Goal: Contribute content

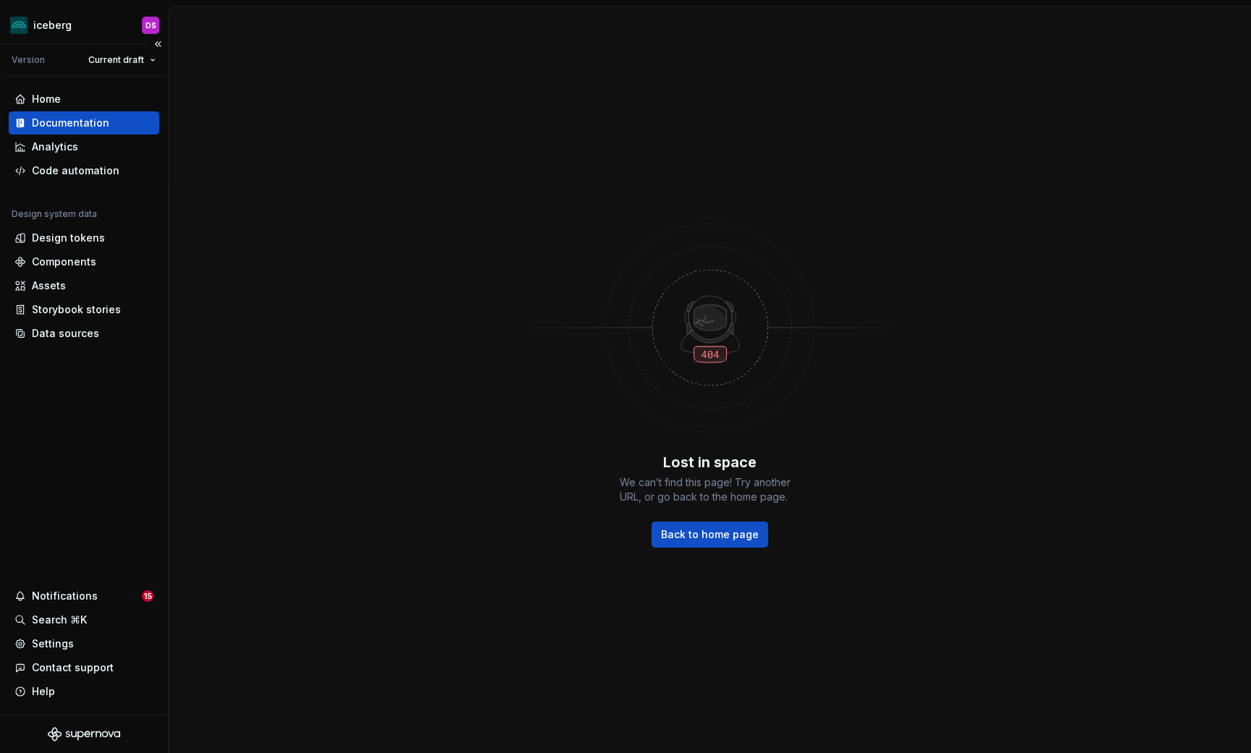
click at [53, 130] on div "Documentation" at bounding box center [84, 122] width 151 height 23
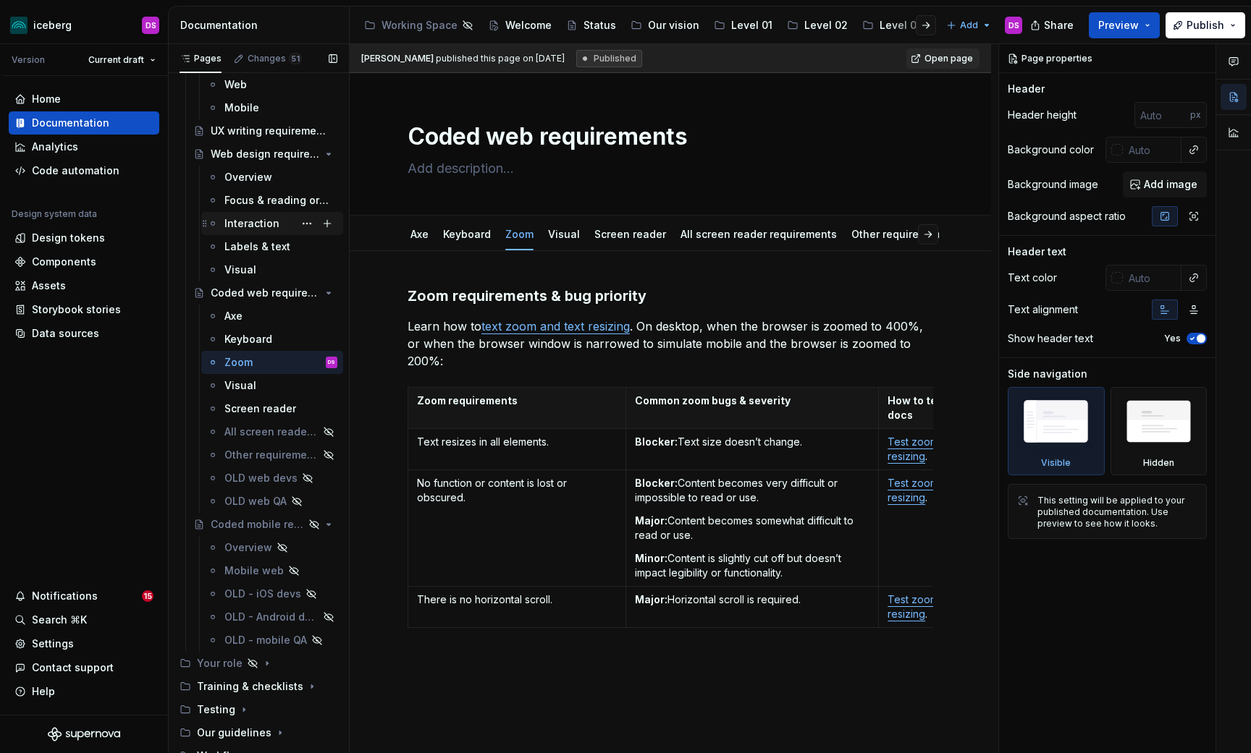
scroll to position [182, 0]
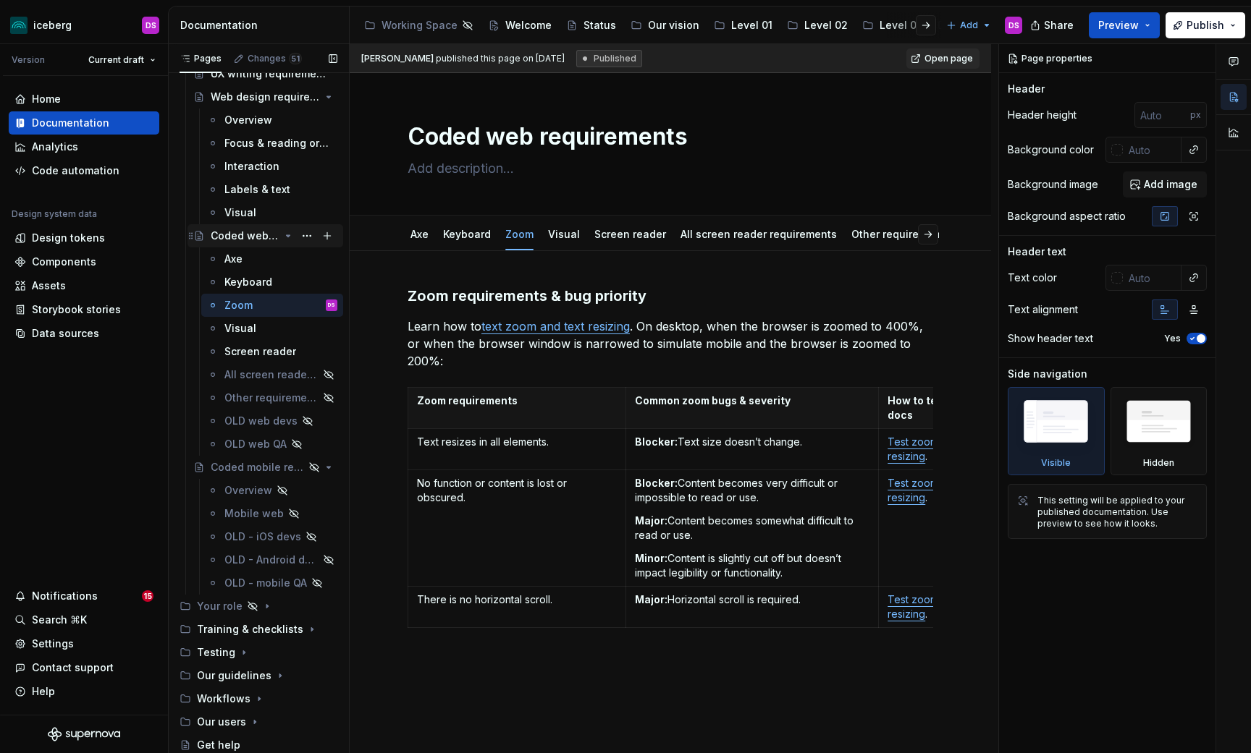
click at [287, 237] on icon "Page tree" at bounding box center [288, 236] width 12 height 12
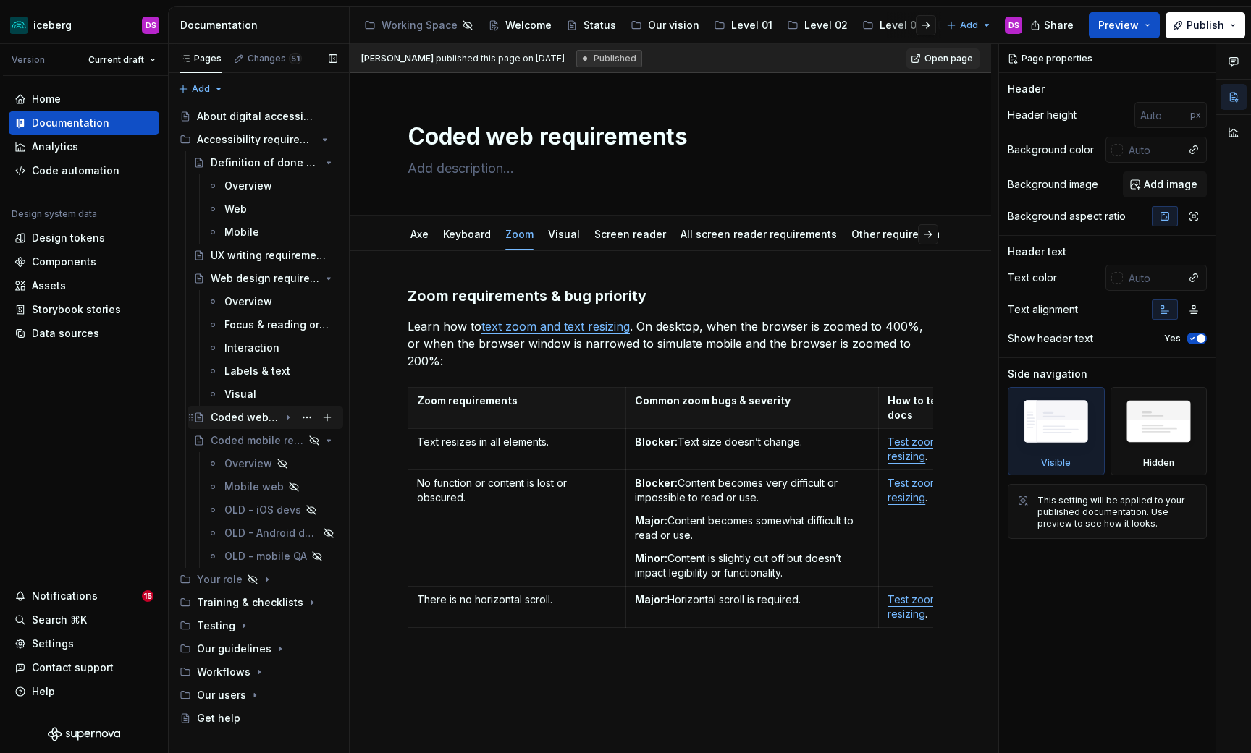
scroll to position [0, 0]
click at [287, 139] on icon "Page tree" at bounding box center [289, 139] width 4 height 1
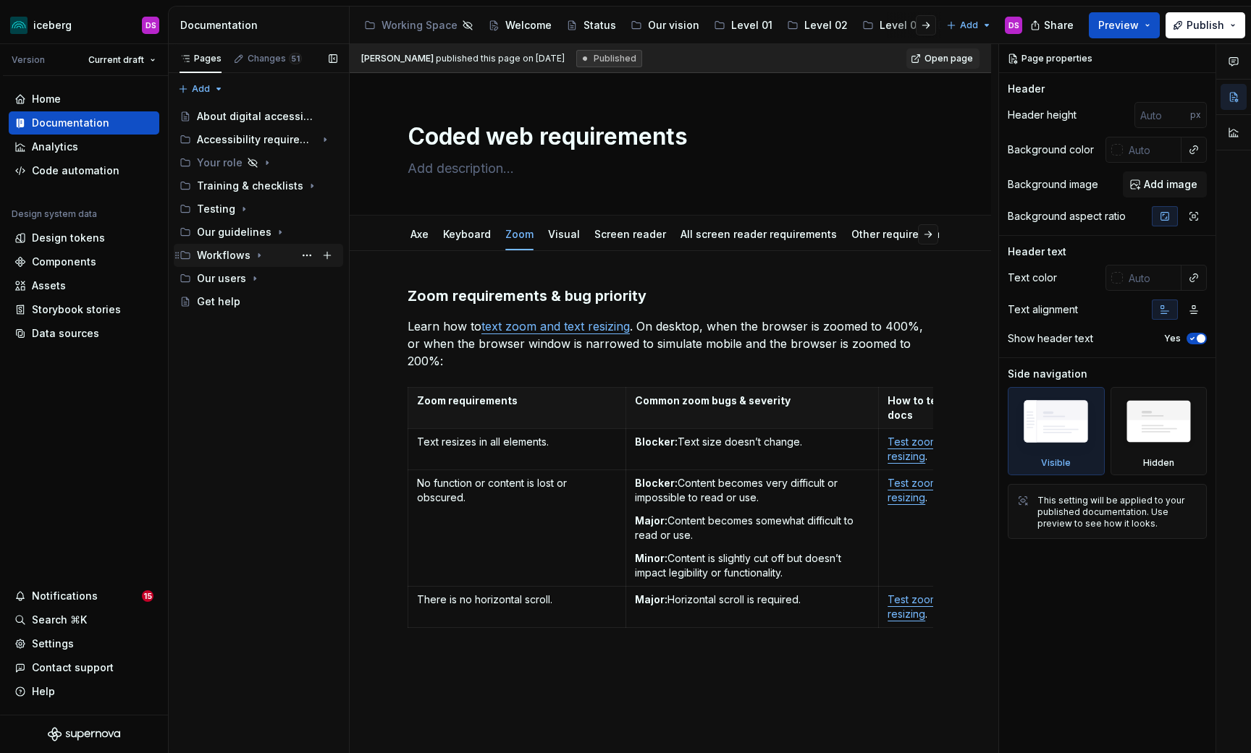
click at [256, 253] on icon "Page tree" at bounding box center [259, 256] width 12 height 12
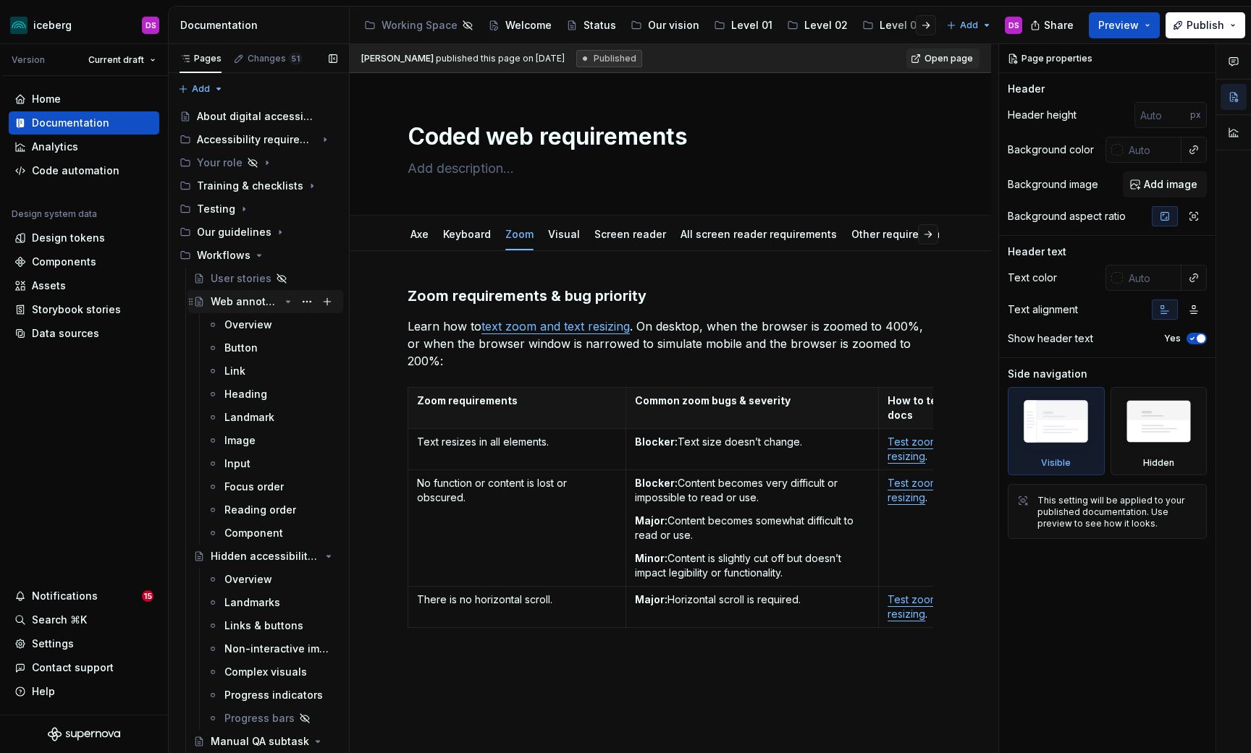
click at [286, 302] on icon "Page tree" at bounding box center [288, 302] width 12 height 12
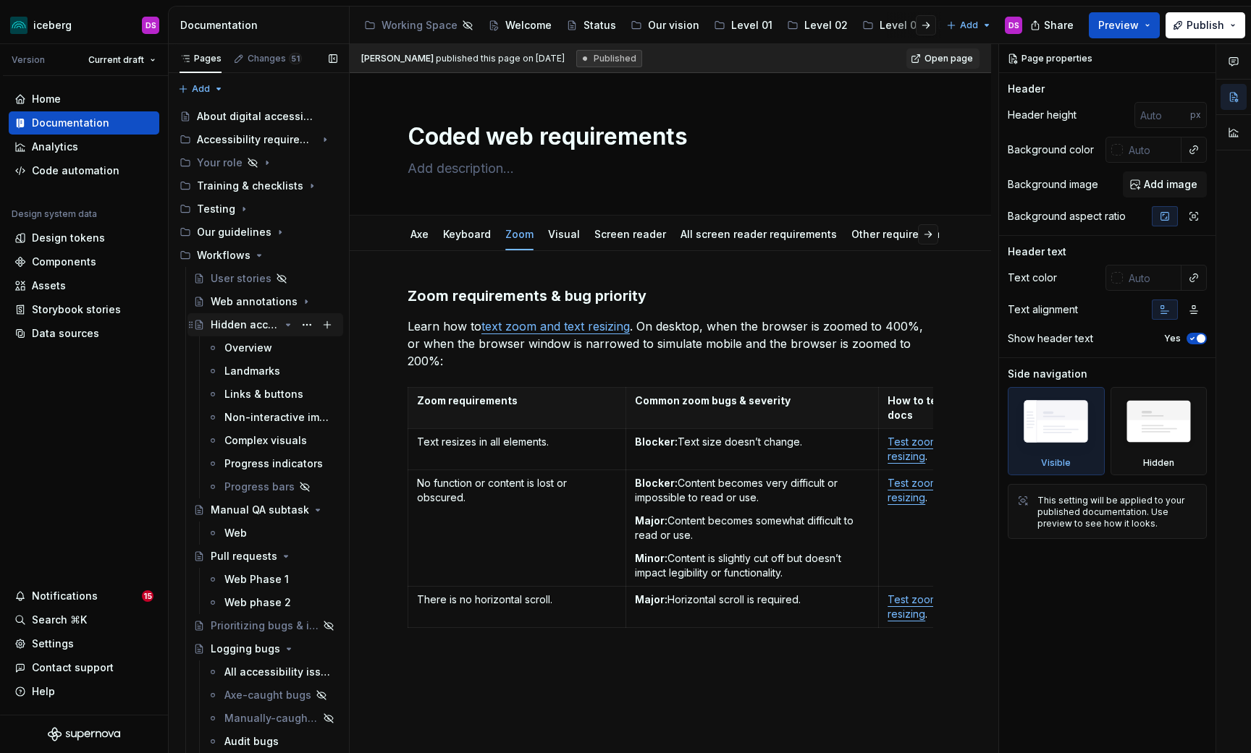
click at [290, 326] on icon "Page tree" at bounding box center [288, 325] width 12 height 12
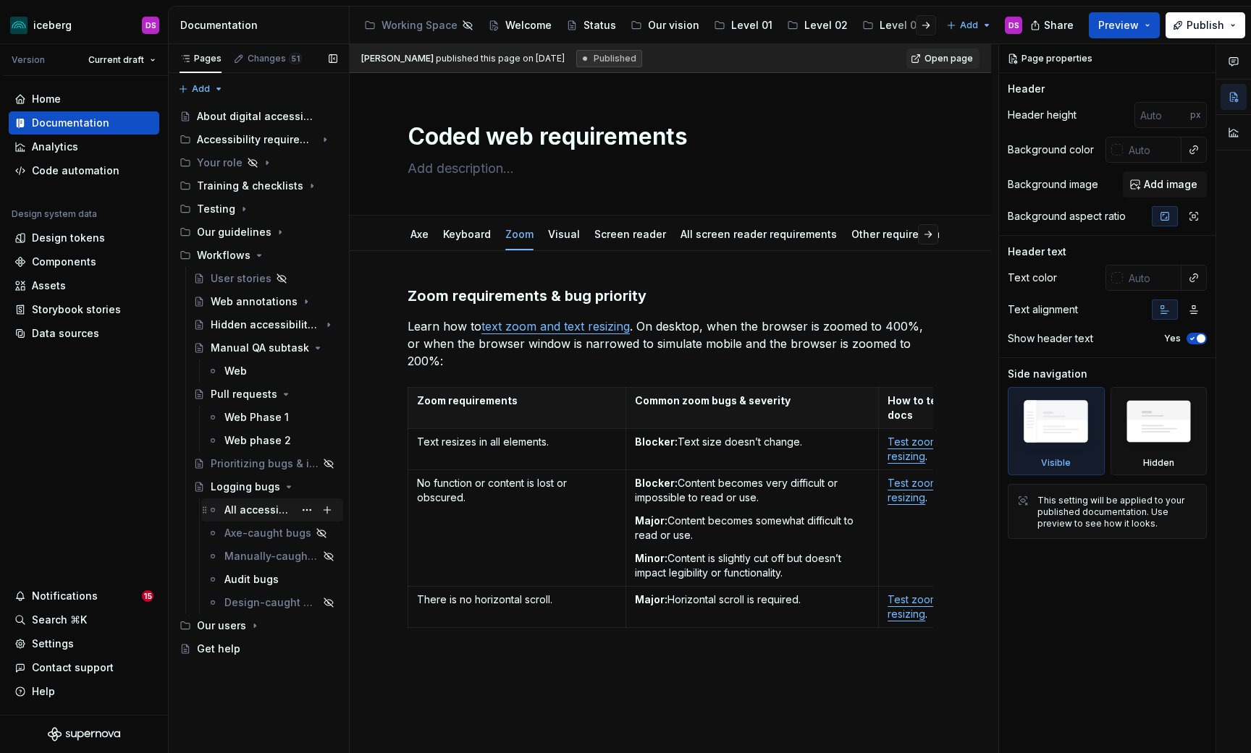
click at [242, 511] on div "All accessibility issues" at bounding box center [258, 510] width 69 height 14
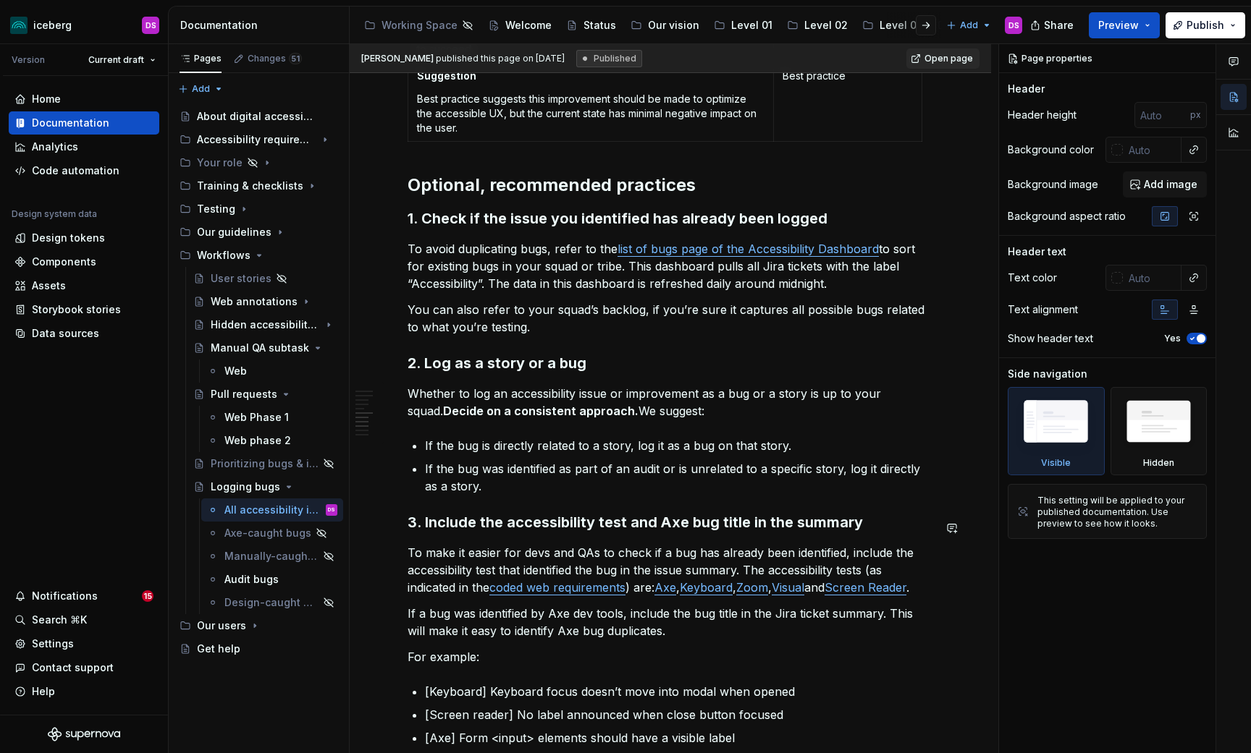
scroll to position [1563, 0]
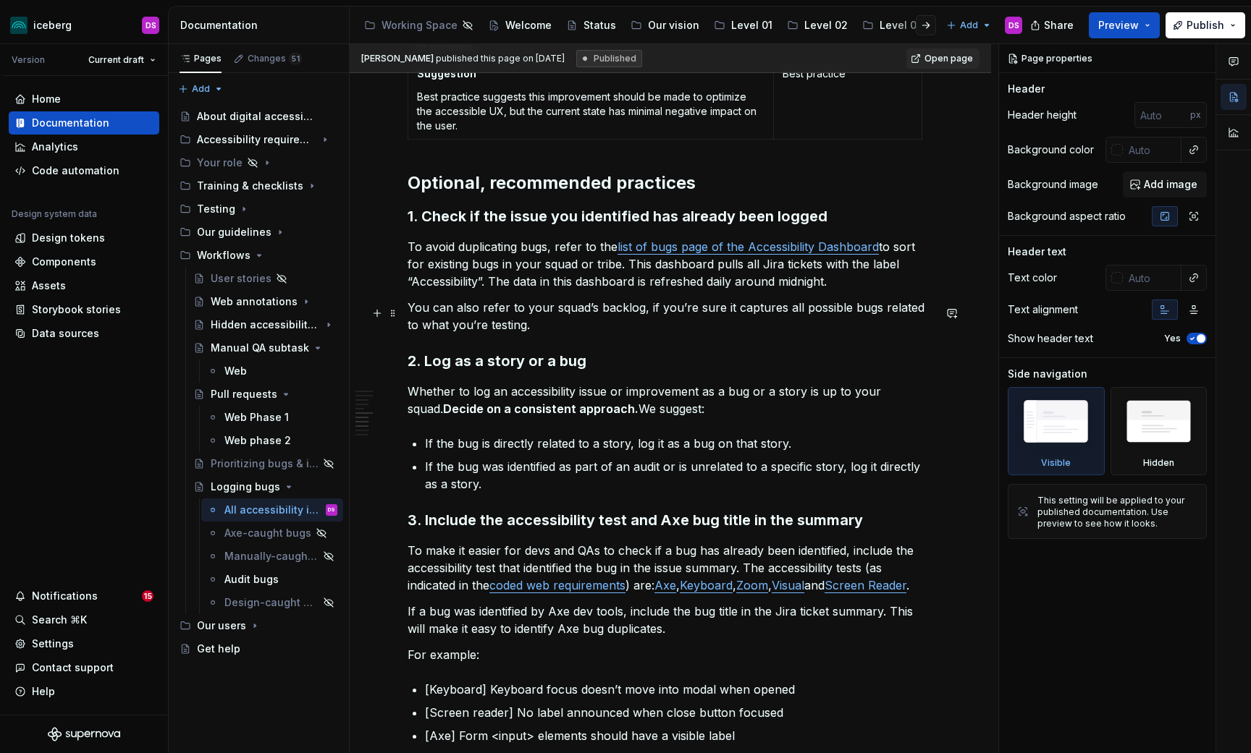
click at [591, 314] on p "You can also refer to your squad’s backlog, if you’re sure it captures all poss…" at bounding box center [669, 316] width 525 height 35
type textarea "*"
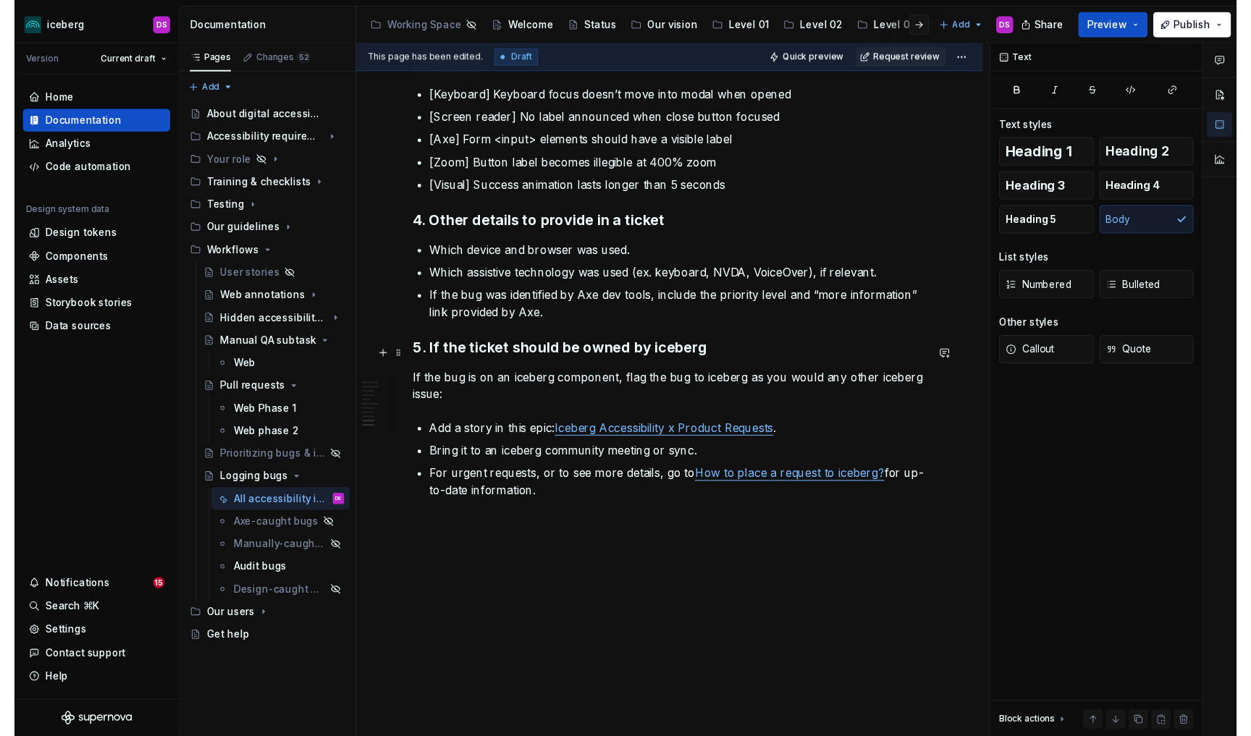
scroll to position [2162, 0]
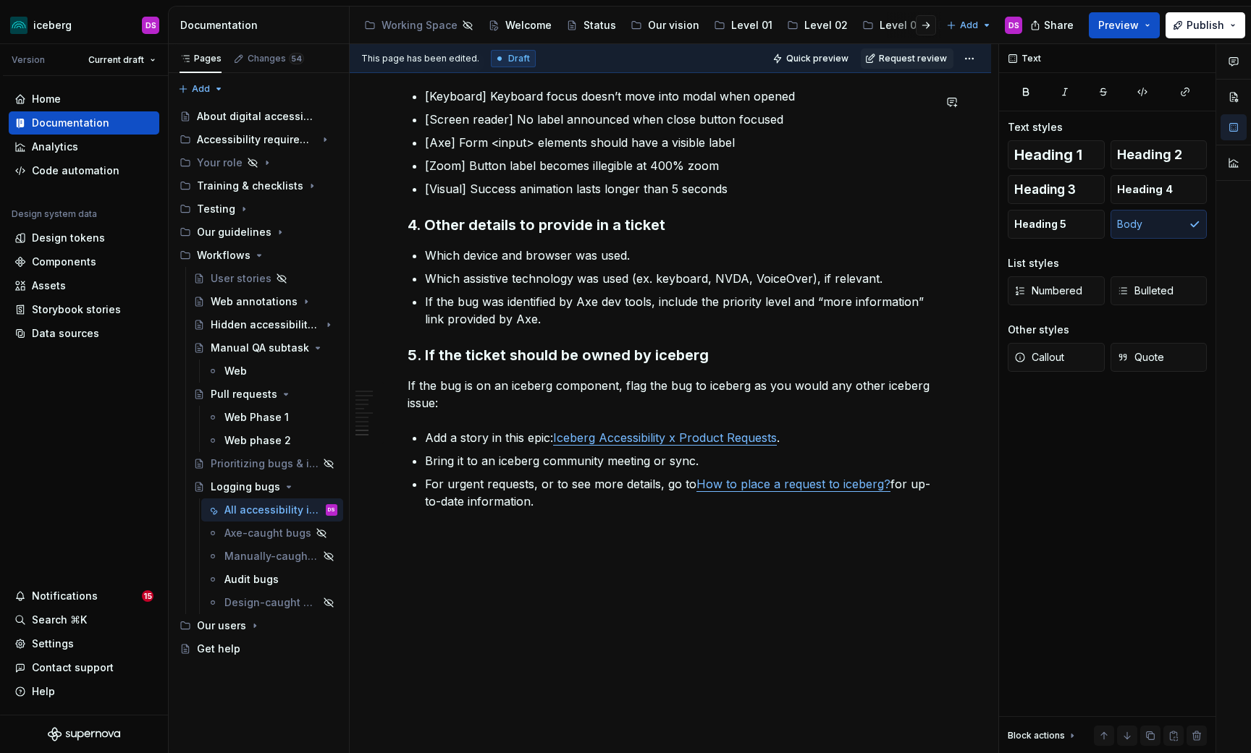
type textarea "*"
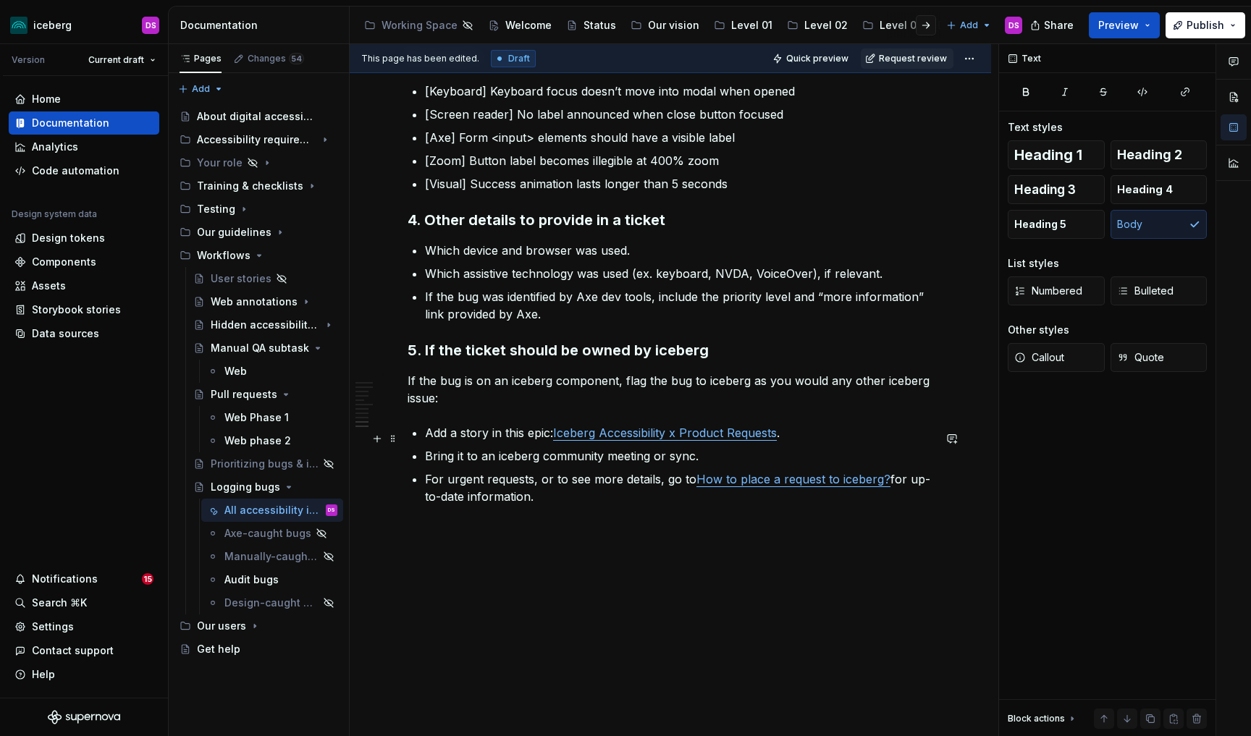
click at [773, 440] on link "Iceberg Accessibility x Product Requests" at bounding box center [665, 433] width 224 height 14
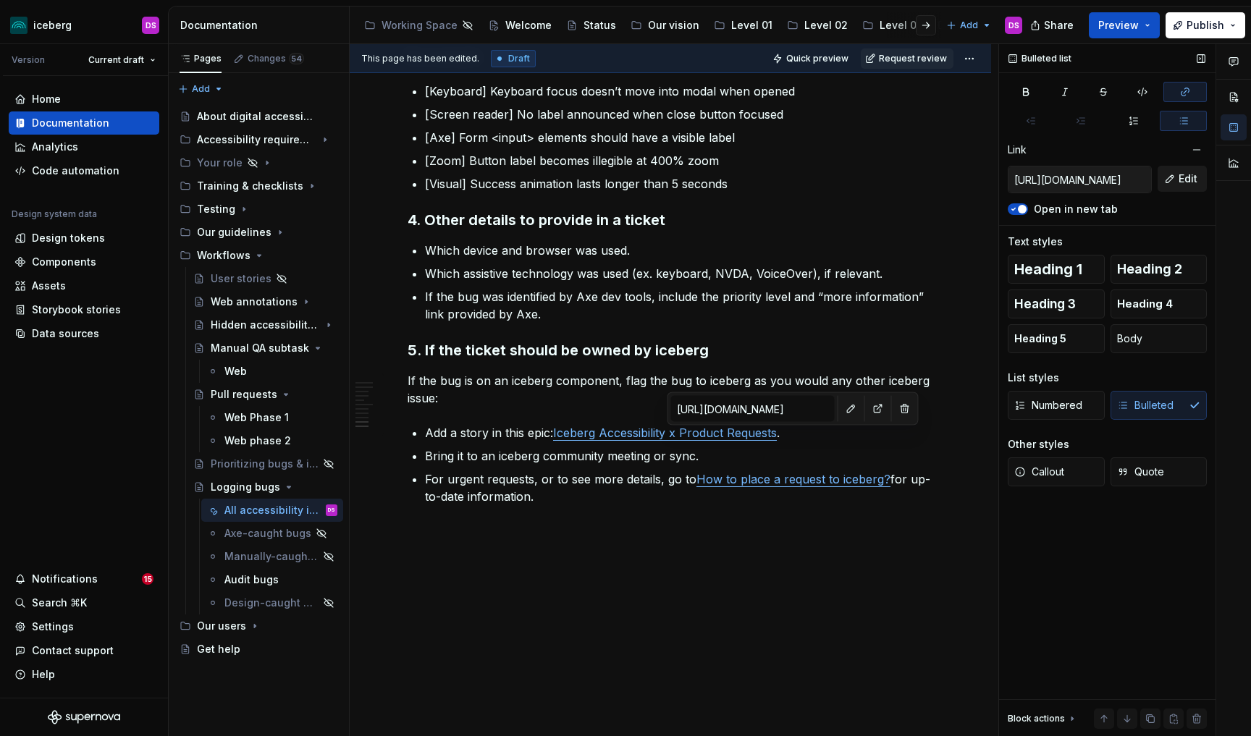
click at [1177, 177] on button "Edit" at bounding box center [1181, 179] width 49 height 26
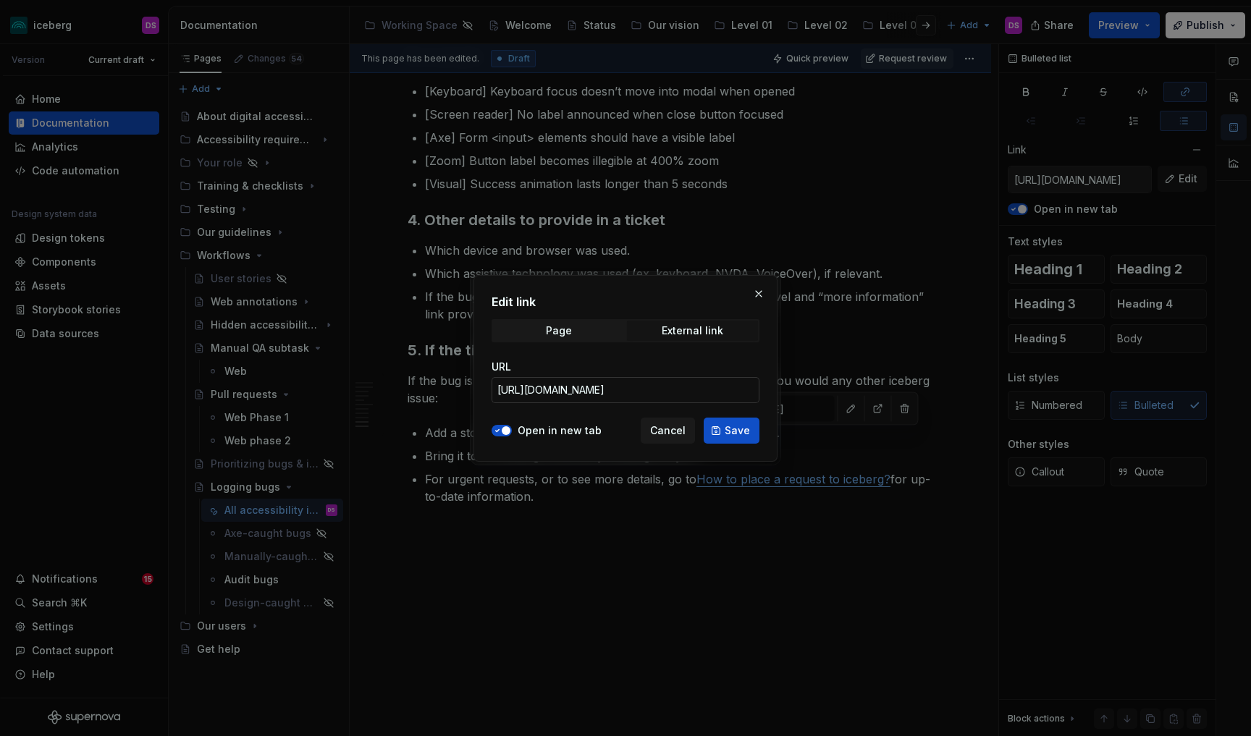
click at [631, 390] on input "[URL][DOMAIN_NAME]" at bounding box center [625, 390] width 268 height 26
paste input "[URL][DOMAIN_NAME]"
type input "[URL][DOMAIN_NAME]"
click at [734, 434] on span "Save" at bounding box center [737, 430] width 25 height 14
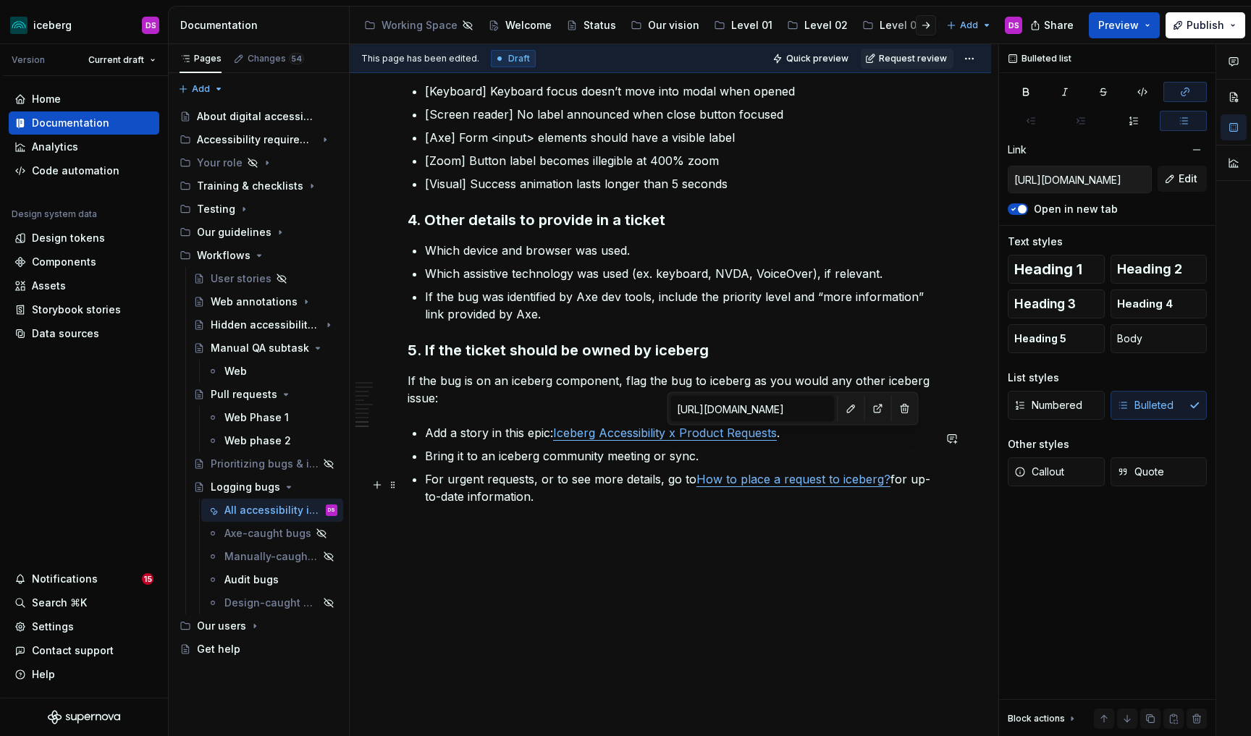
type input "[URL][DOMAIN_NAME][DOMAIN_NAME]"
click at [835, 485] on link "How to place a request to iceberg?" at bounding box center [793, 479] width 194 height 14
click at [726, 486] on link "How to place a request to iceberg?" at bounding box center [793, 479] width 194 height 14
click at [1177, 181] on button "Edit" at bounding box center [1181, 179] width 49 height 26
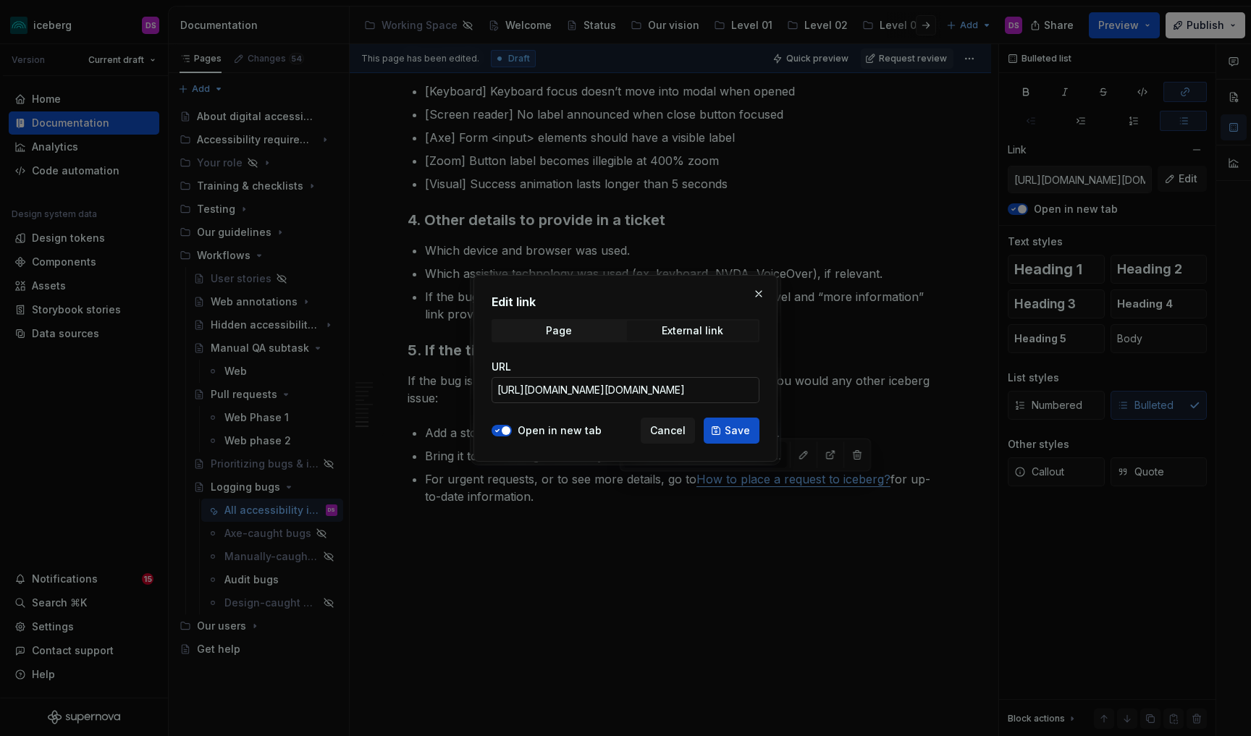
click at [548, 389] on input "[URL][DOMAIN_NAME][DOMAIN_NAME]" at bounding box center [625, 390] width 268 height 26
paste input "[DOMAIN_NAME][URL]"
type input "[URL][DOMAIN_NAME]"
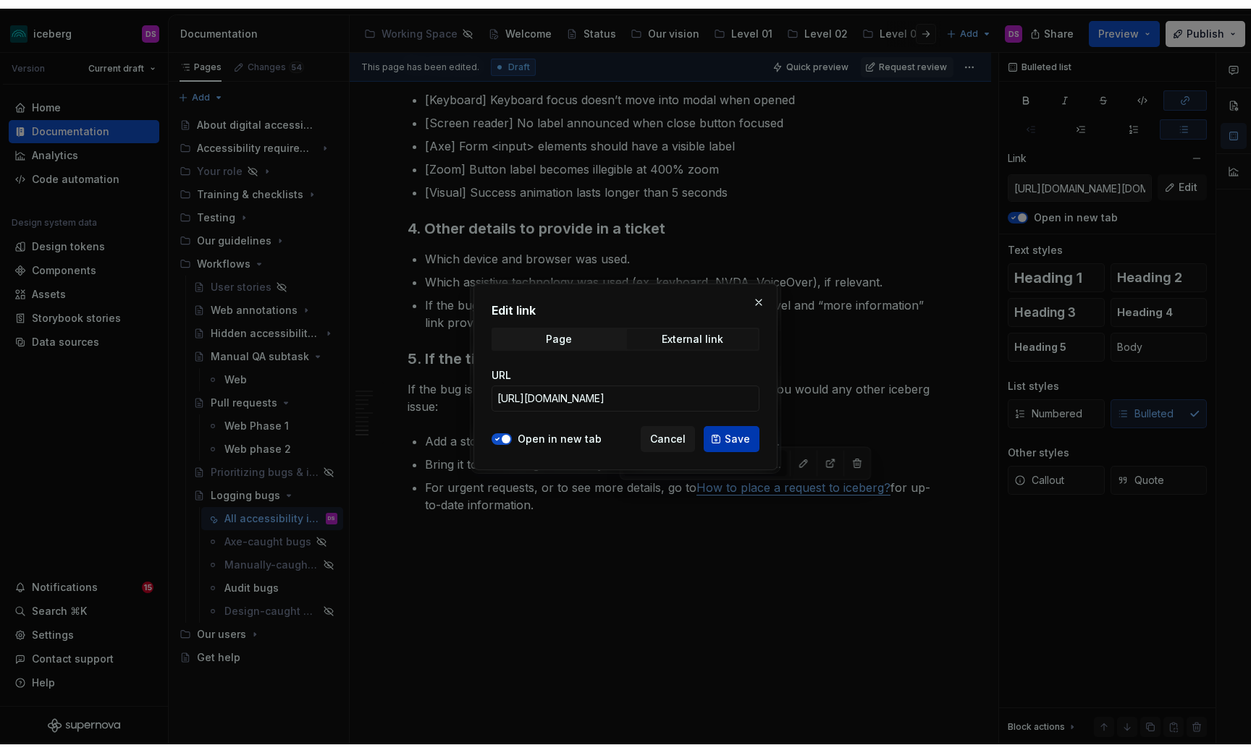
scroll to position [0, 0]
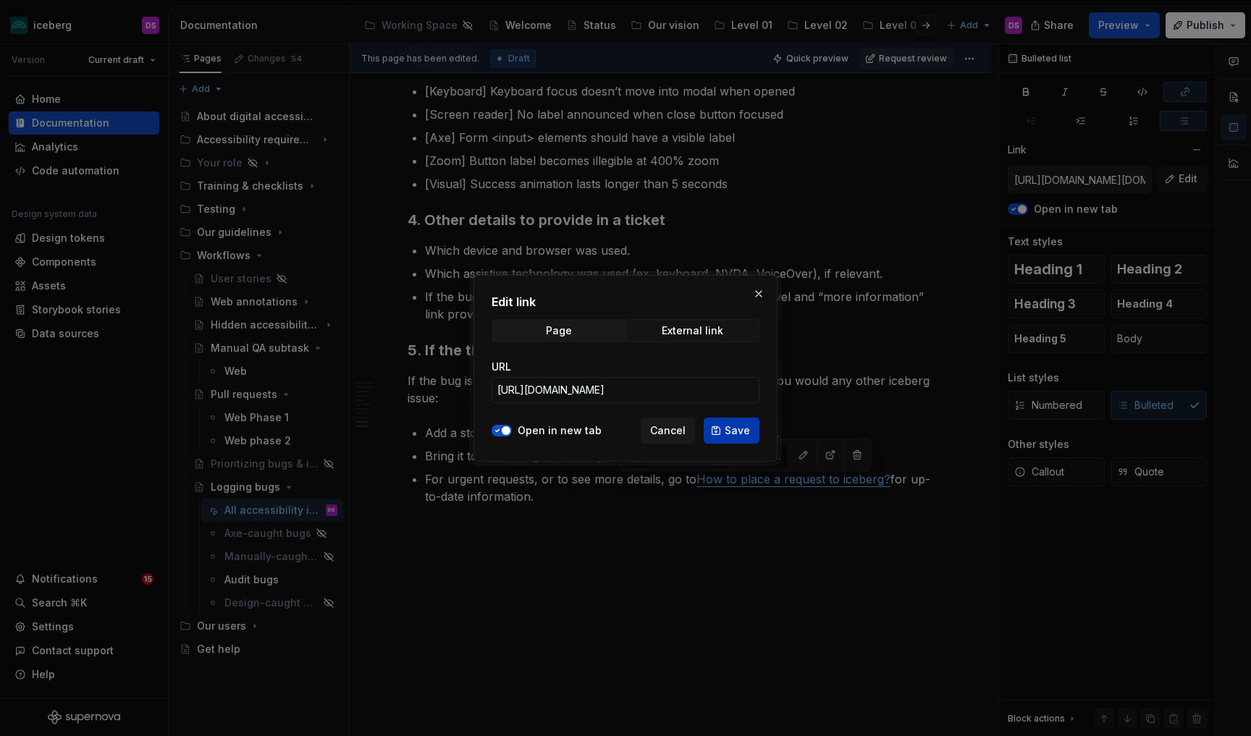
click at [725, 435] on button "Save" at bounding box center [732, 431] width 56 height 26
type input "[URL][DOMAIN_NAME]"
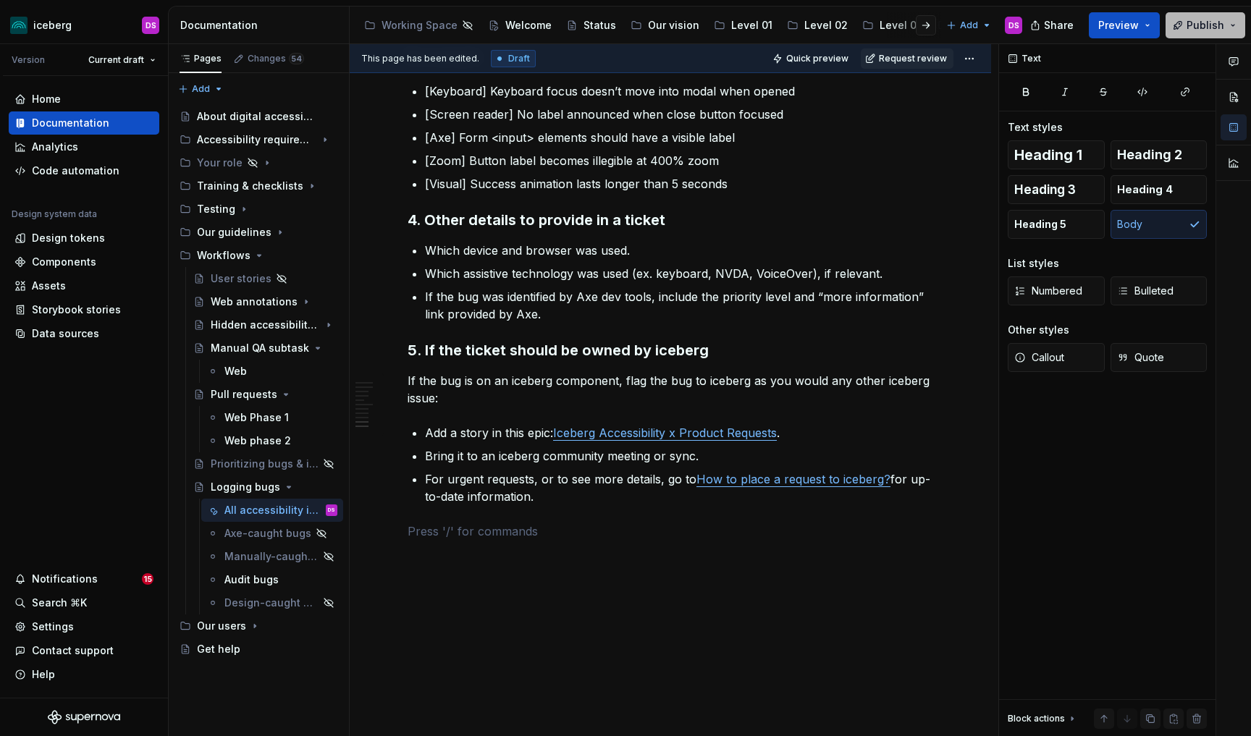
click at [1198, 25] on span "Publish" at bounding box center [1205, 25] width 38 height 14
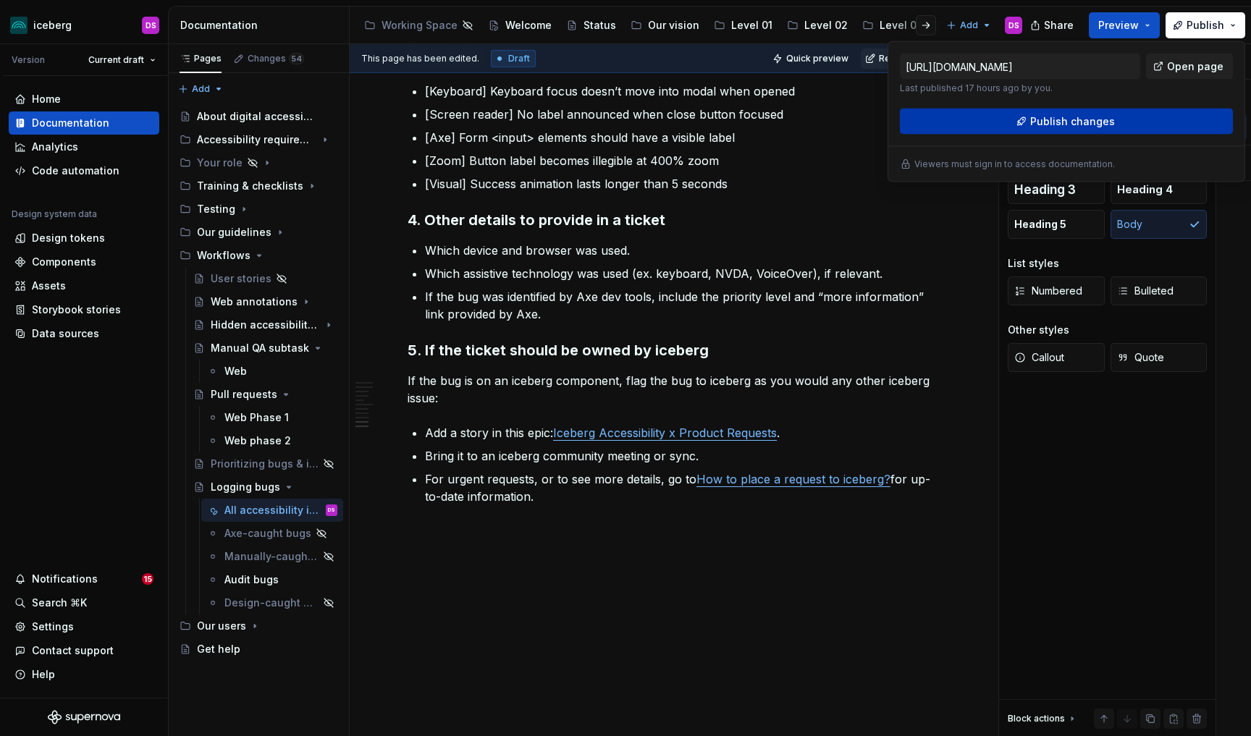
click at [1100, 118] on span "Publish changes" at bounding box center [1072, 121] width 85 height 14
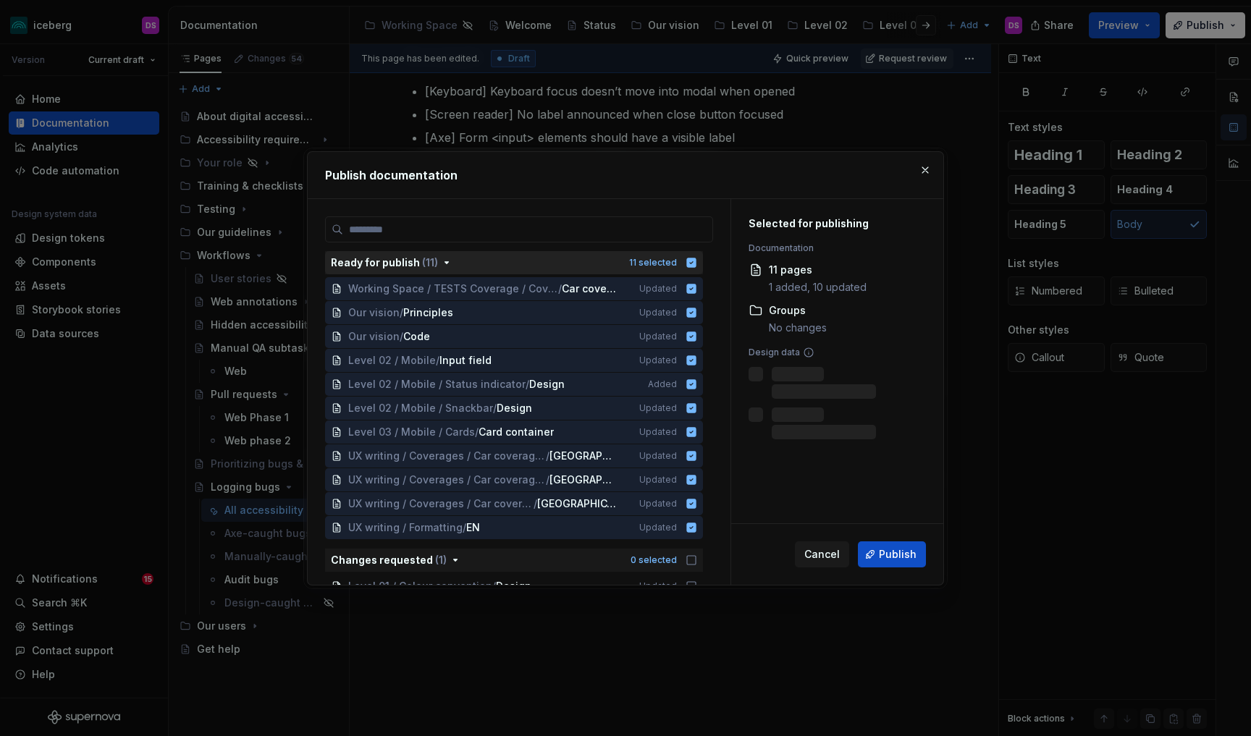
type textarea "*"
click at [696, 261] on icon "button" at bounding box center [691, 262] width 9 height 9
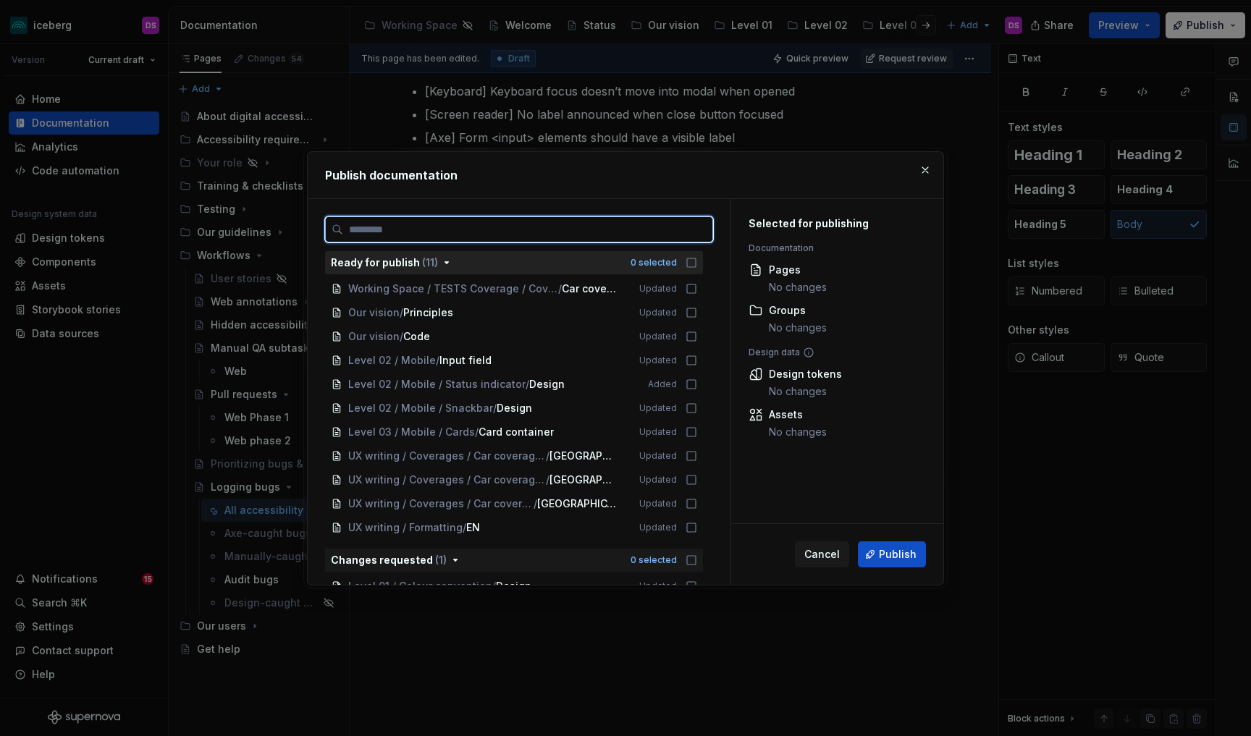
click at [628, 222] on input "search" at bounding box center [527, 229] width 369 height 14
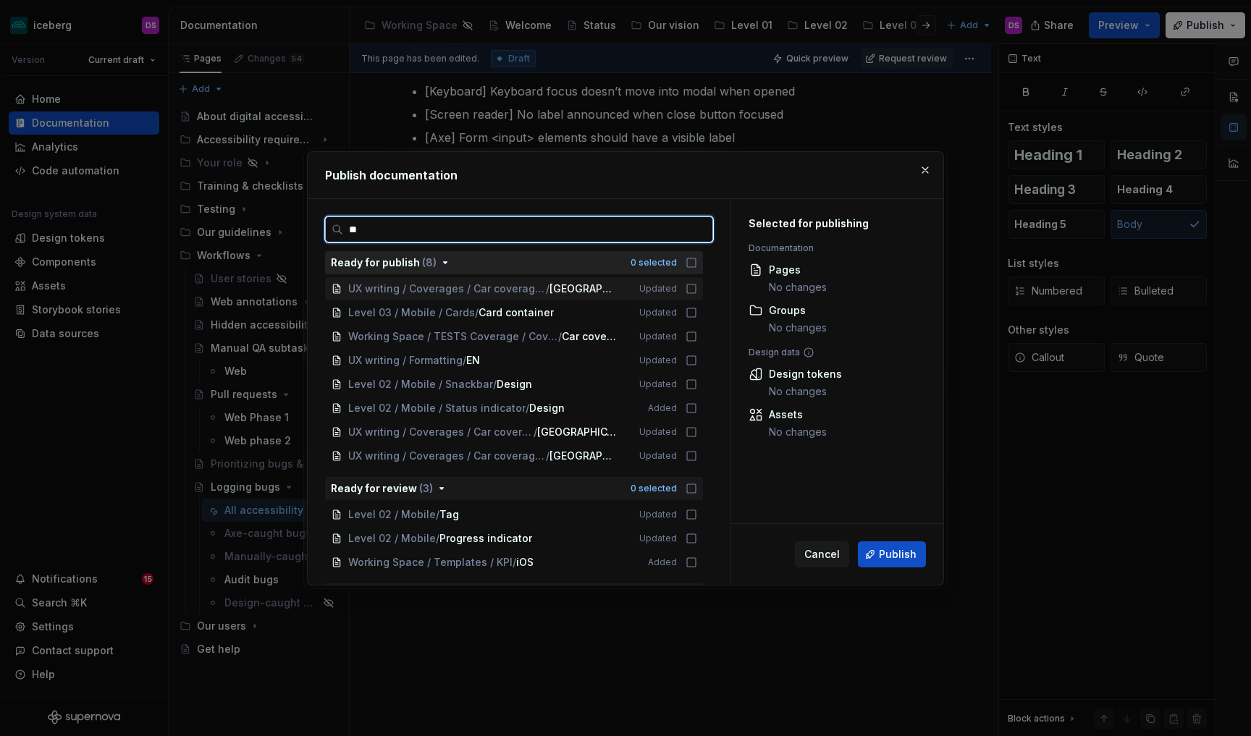
type input "***"
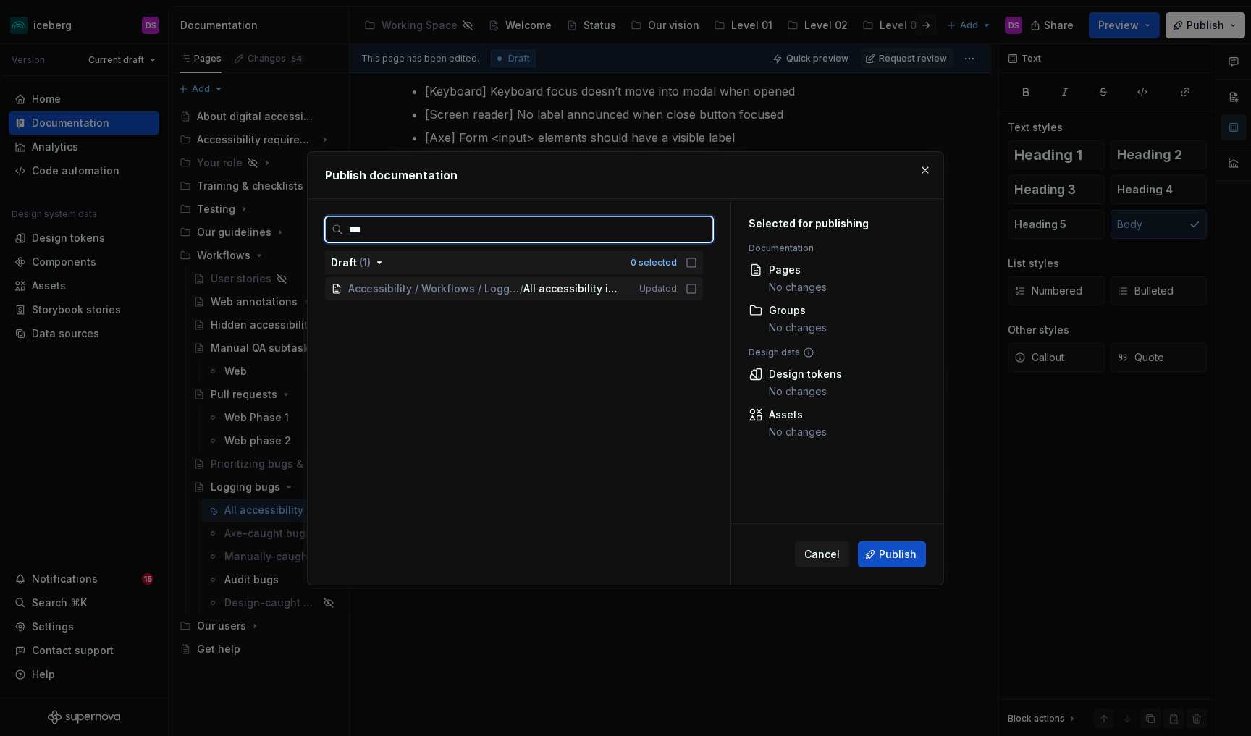
drag, startPoint x: 696, startPoint y: 286, endPoint x: 709, endPoint y: 303, distance: 21.1
click at [696, 287] on icon at bounding box center [691, 289] width 12 height 12
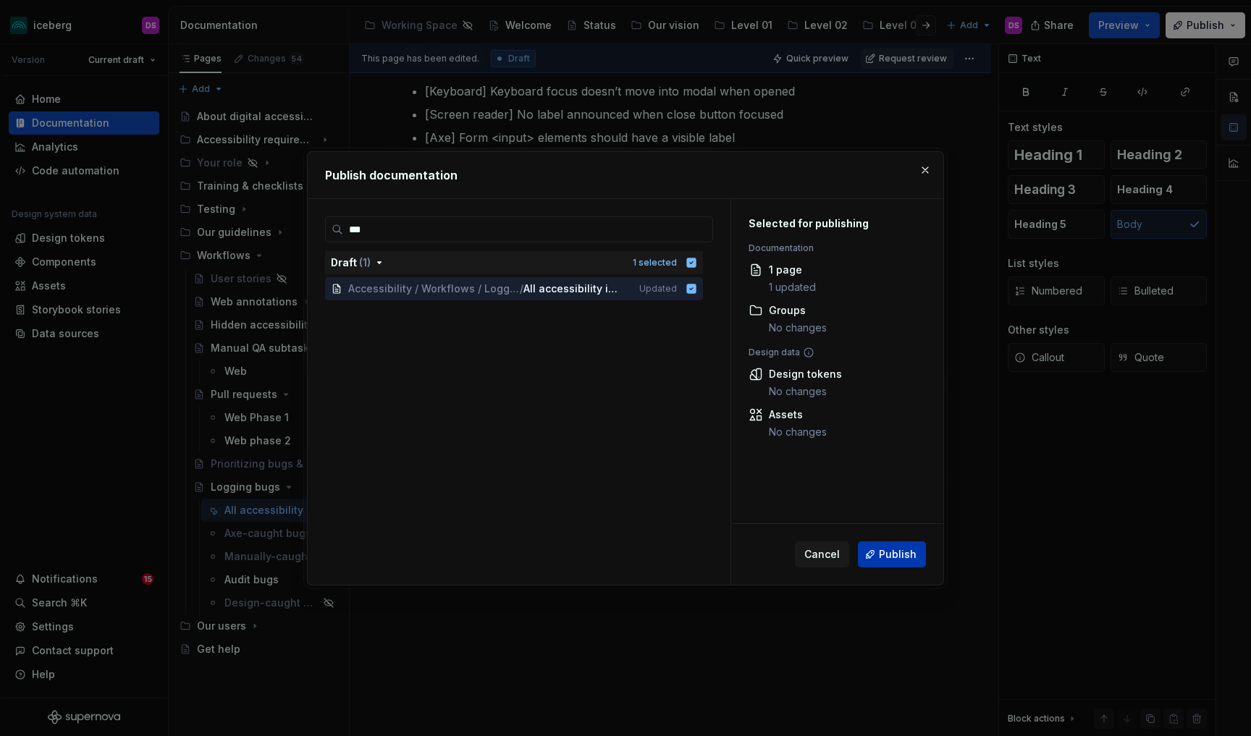
click at [885, 552] on span "Publish" at bounding box center [898, 554] width 38 height 14
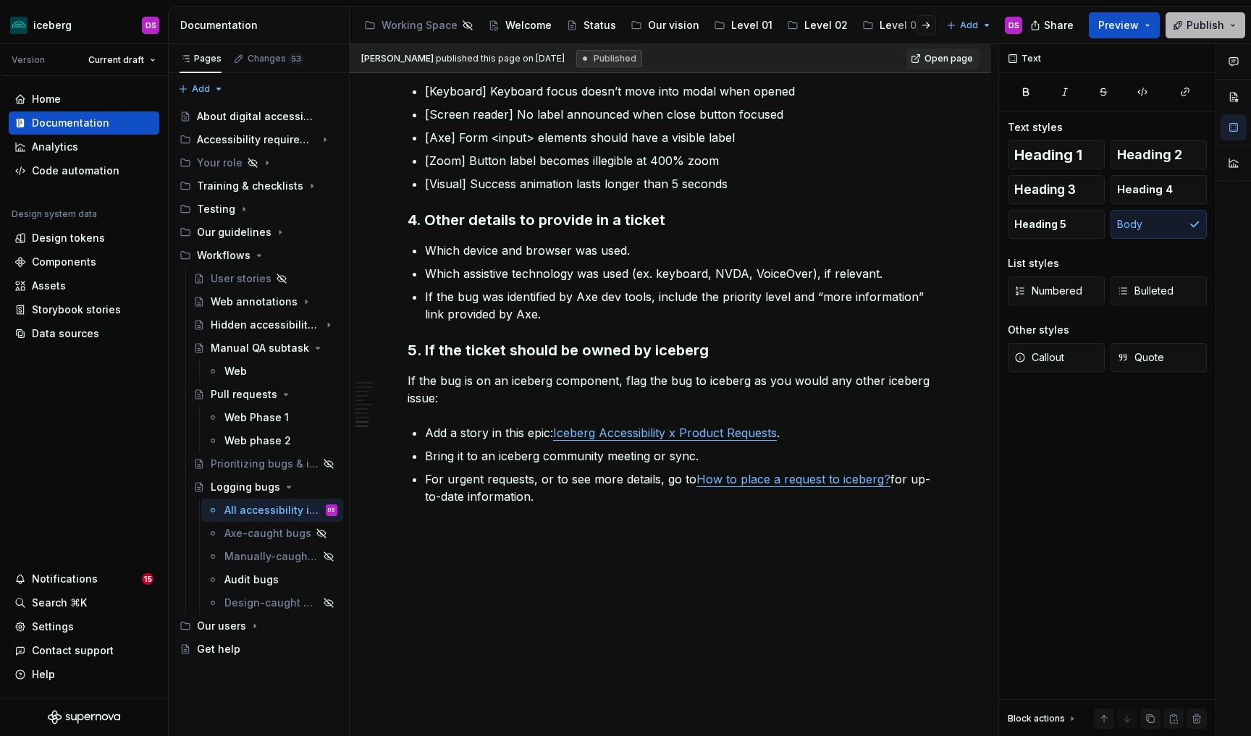
click at [1210, 27] on span "Publish" at bounding box center [1205, 25] width 38 height 14
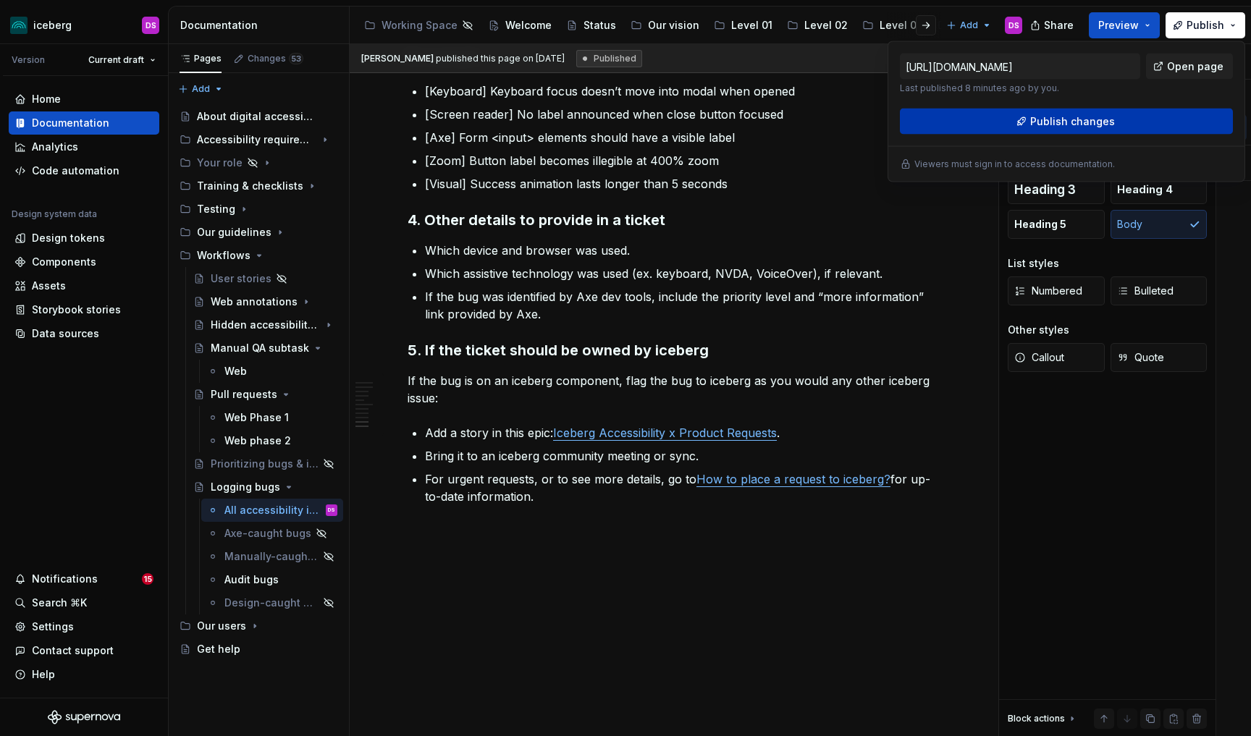
click at [1031, 116] on button "Publish changes" at bounding box center [1066, 122] width 333 height 26
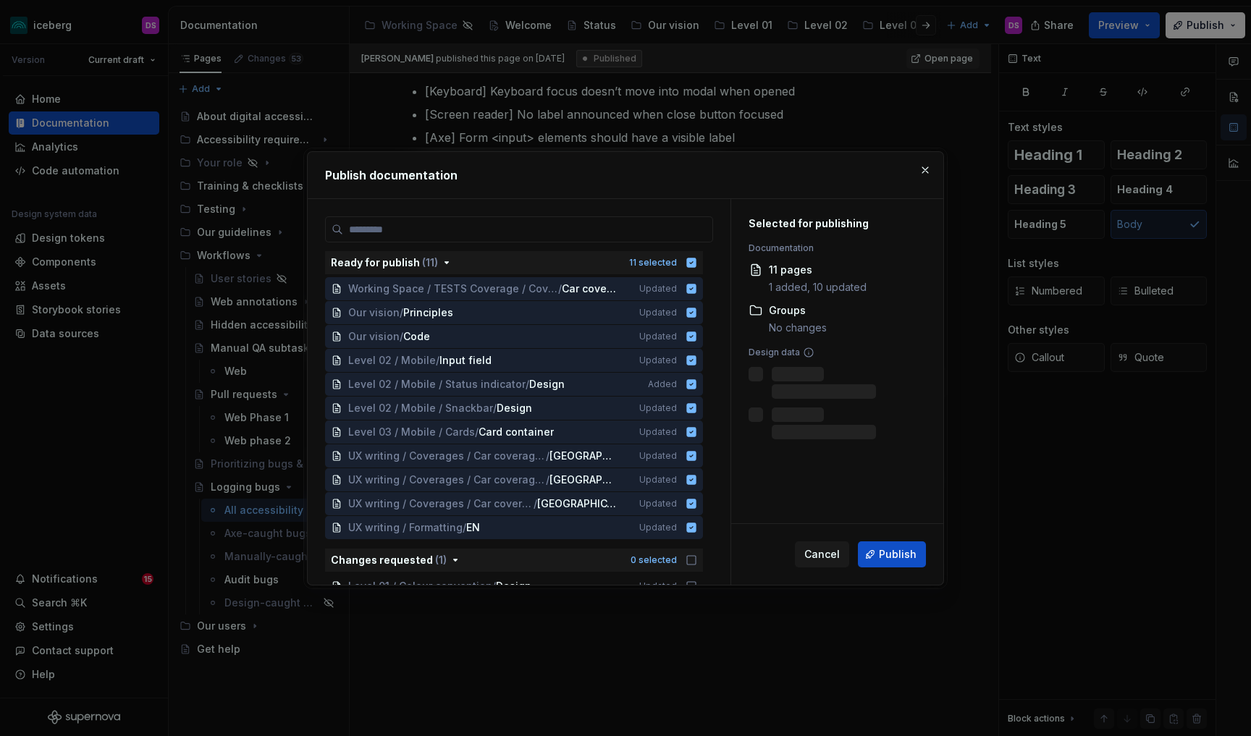
type textarea "*"
click at [696, 260] on icon "button" at bounding box center [691, 262] width 9 height 9
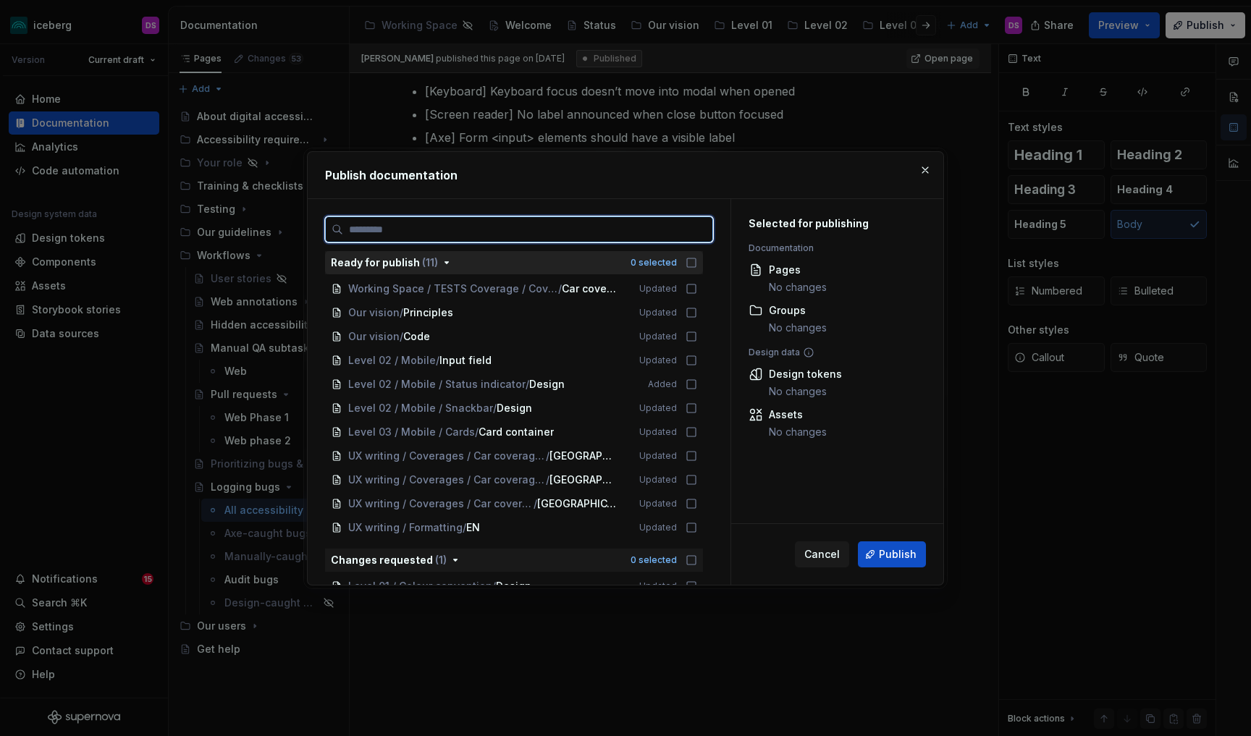
click at [679, 235] on input "search" at bounding box center [527, 229] width 369 height 14
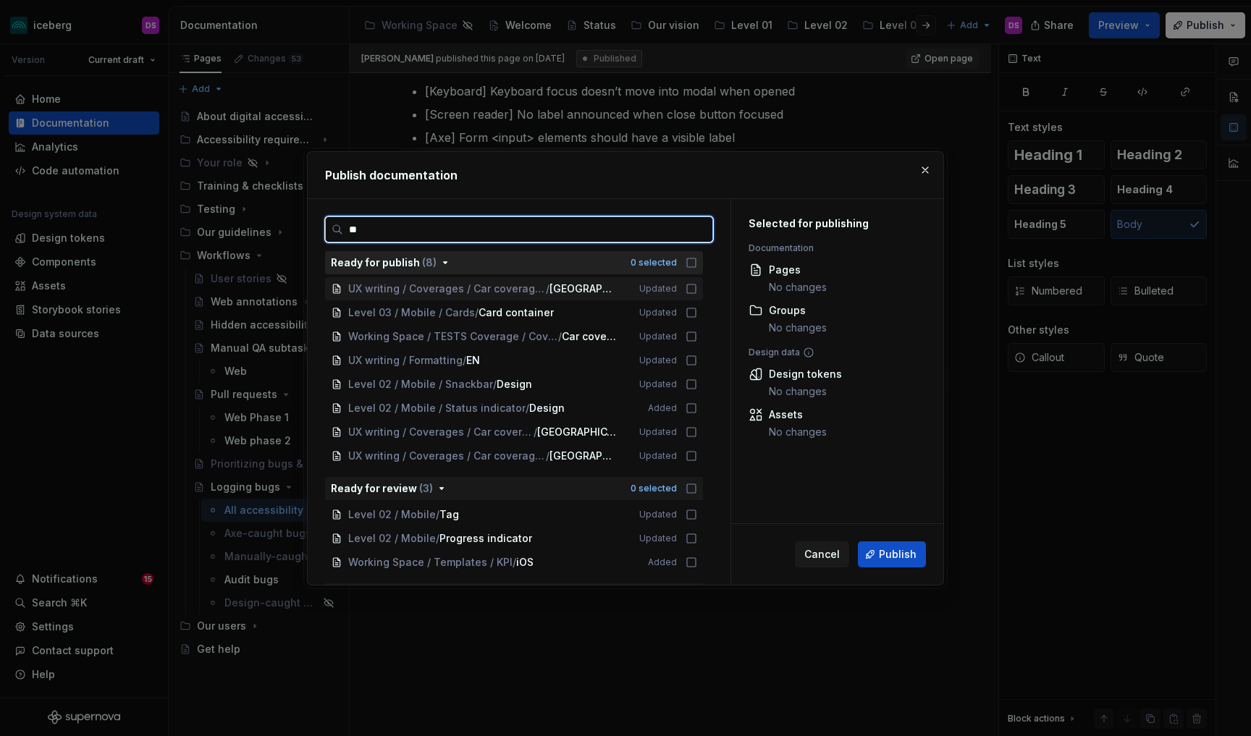
type input "***"
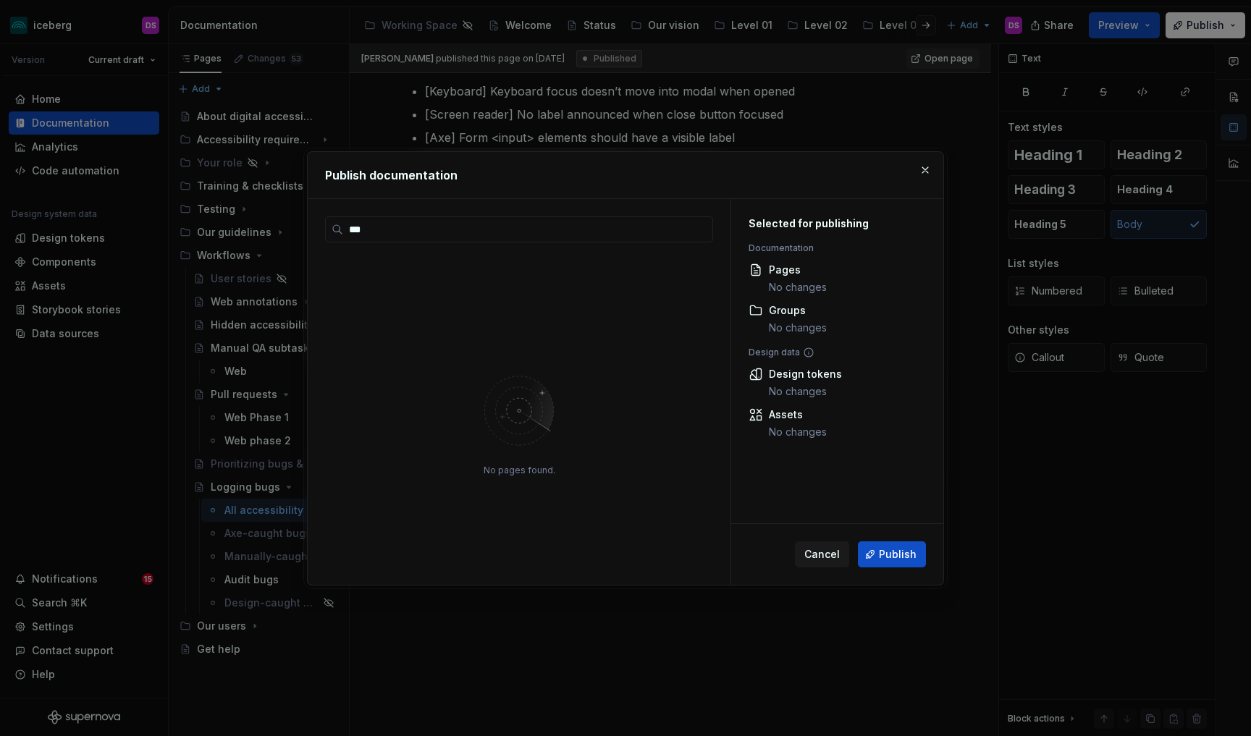
click at [819, 555] on span "Cancel" at bounding box center [821, 554] width 35 height 14
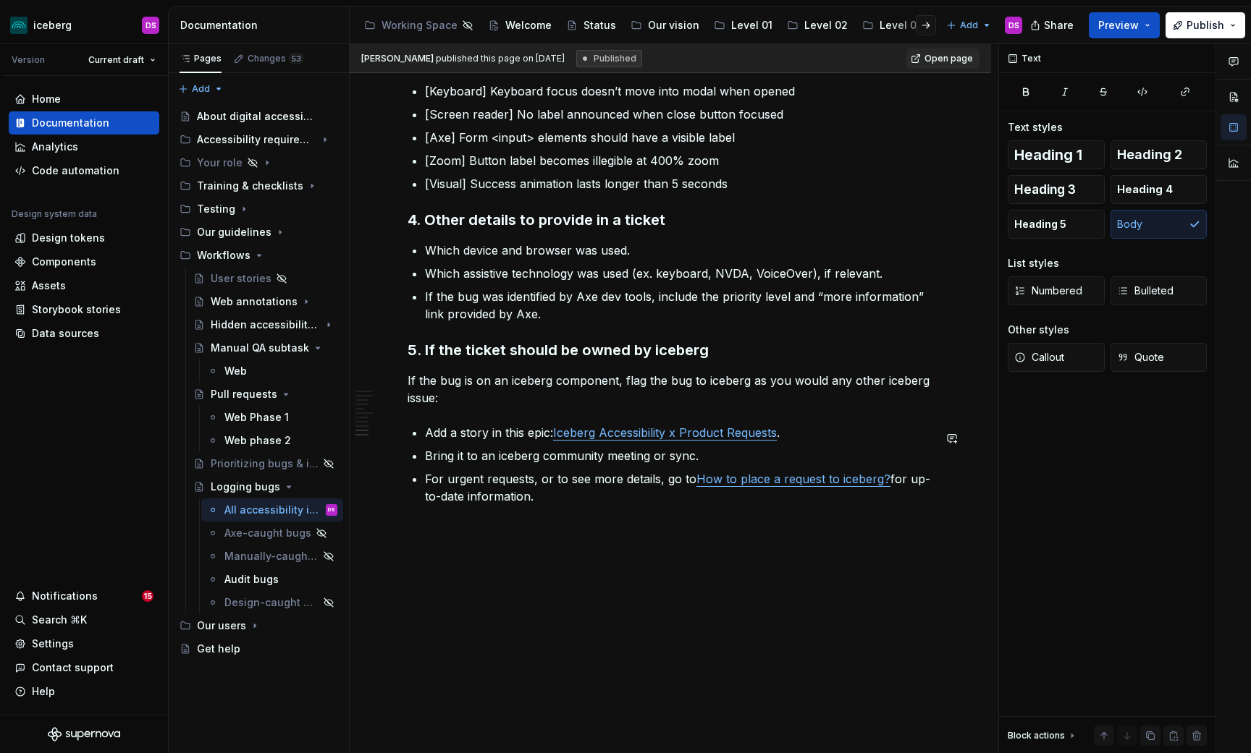
type textarea "*"
